Goal: Information Seeking & Learning: Learn about a topic

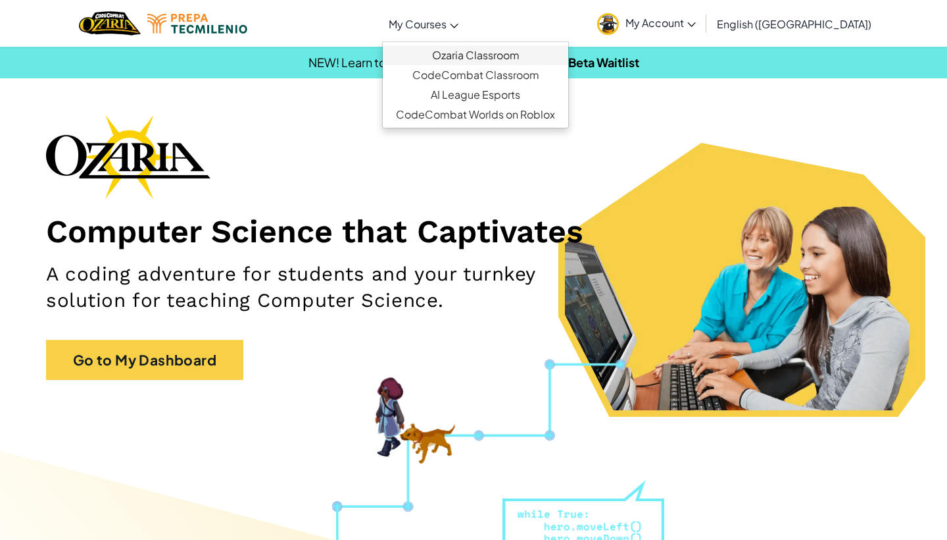
click at [513, 55] on link "Ozaria Classroom" at bounding box center [476, 55] width 186 height 20
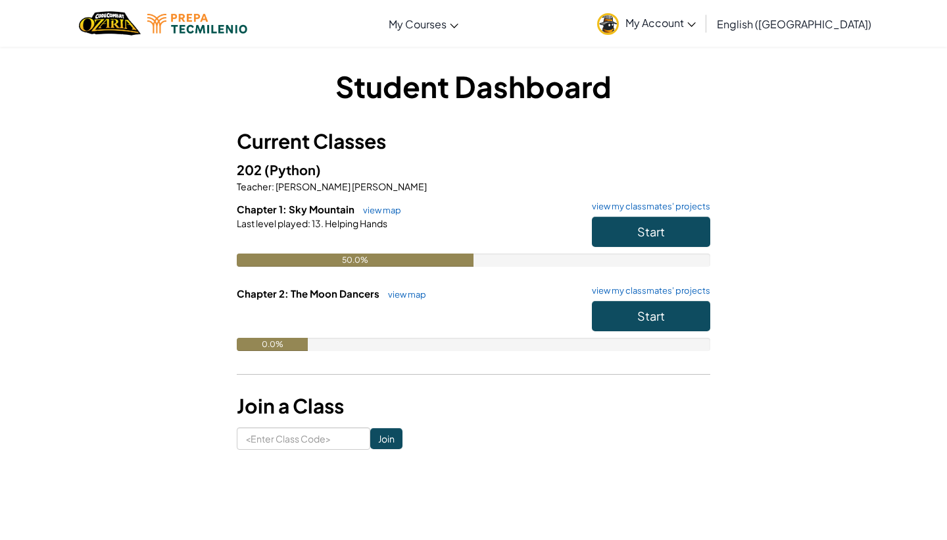
click at [625, 219] on button "Start" at bounding box center [651, 231] width 118 height 30
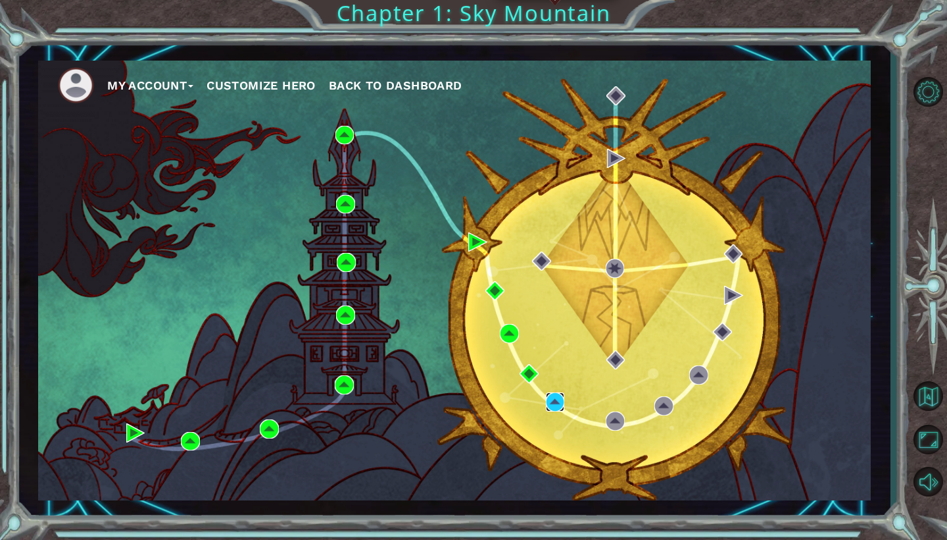
click at [554, 400] on img at bounding box center [555, 401] width 19 height 19
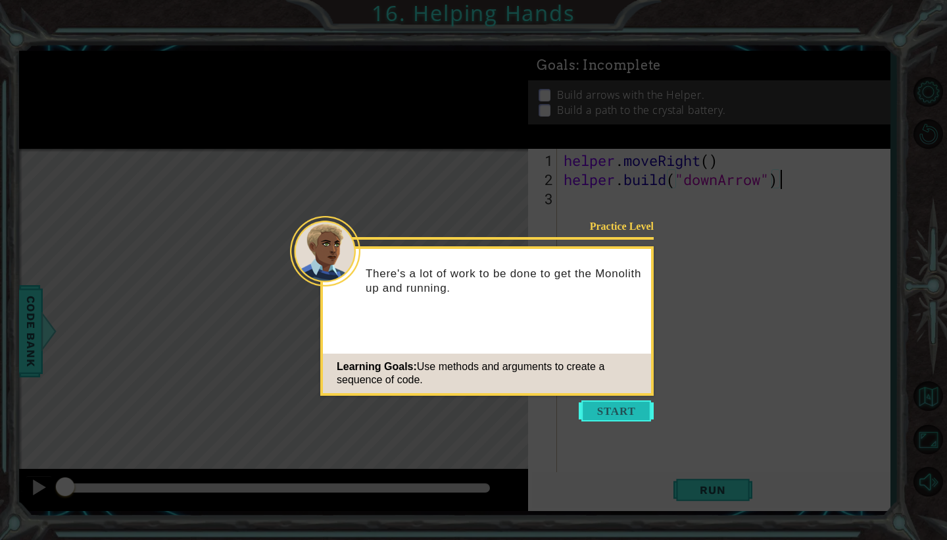
click at [595, 409] on button "Start" at bounding box center [616, 410] width 75 height 21
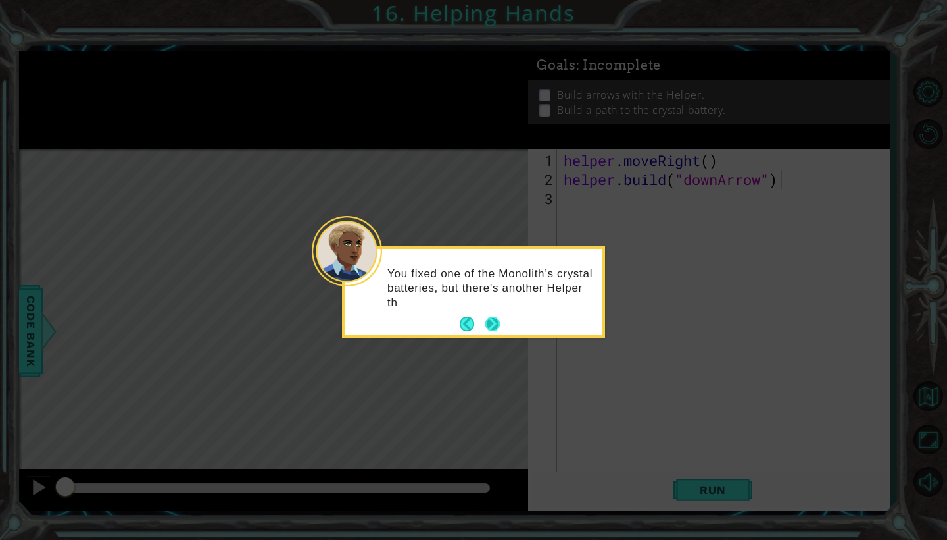
click at [493, 324] on button "Next" at bounding box center [493, 323] width 14 height 14
